Goal: Find specific page/section: Find specific page/section

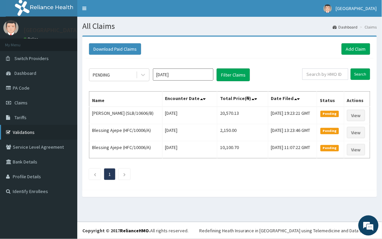
click at [32, 136] on link "Validations" at bounding box center [38, 132] width 77 height 15
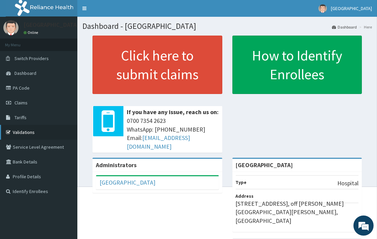
click at [31, 134] on link "Validations" at bounding box center [38, 132] width 77 height 15
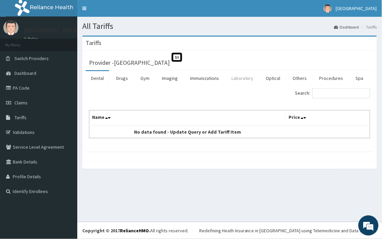
click at [238, 81] on link "Laboratory" at bounding box center [242, 78] width 33 height 14
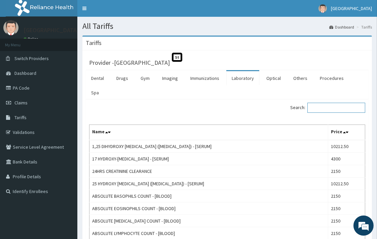
click at [337, 103] on input "Search:" at bounding box center [336, 108] width 58 height 10
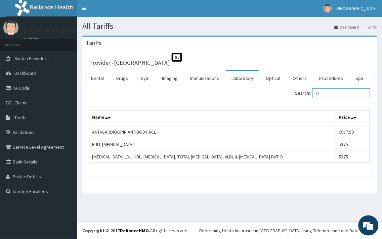
type input "L"
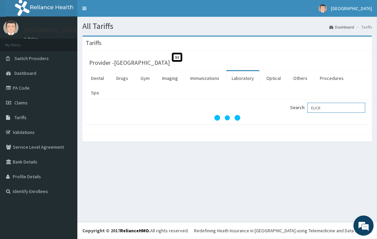
type input "EUCR"
